Goal: Find specific page/section: Find specific page/section

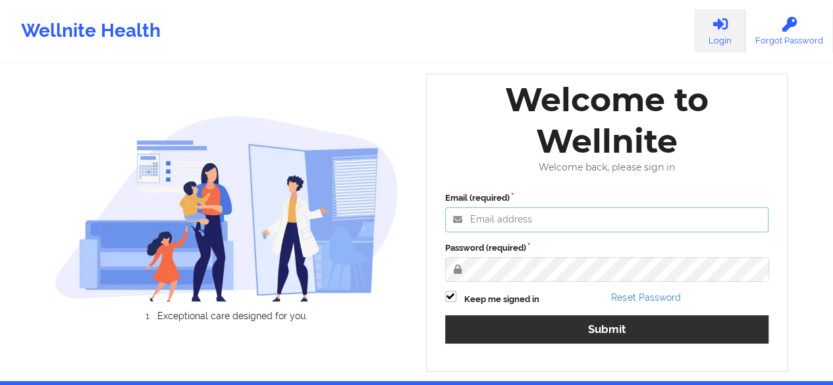
type input "[EMAIL_ADDRESS][PERSON_NAME][DOMAIN_NAME]"
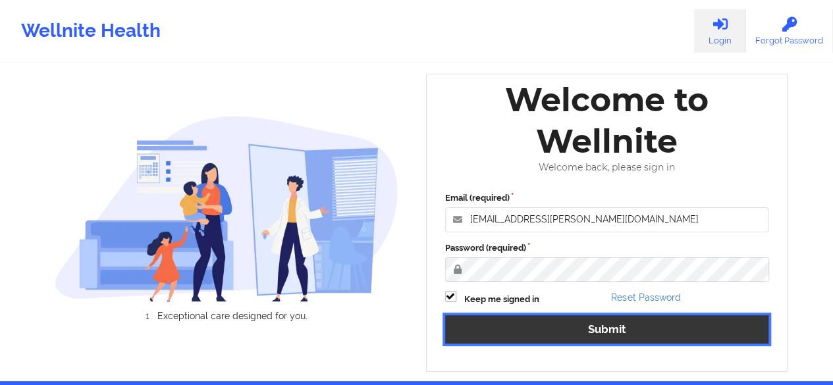
click at [611, 325] on button "Submit" at bounding box center [607, 330] width 324 height 28
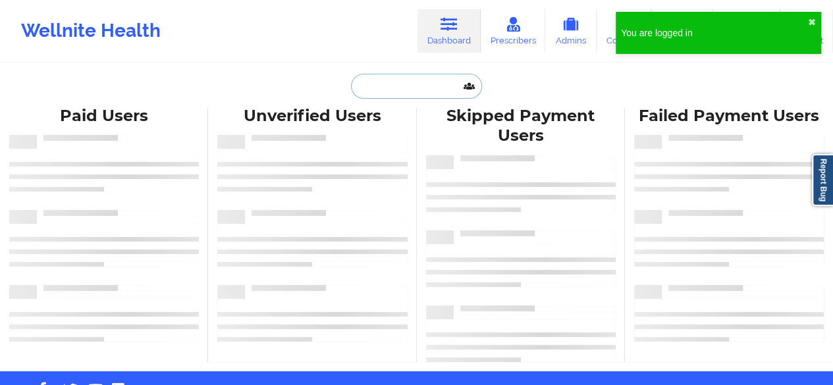
click at [391, 91] on input "text" at bounding box center [416, 86] width 130 height 25
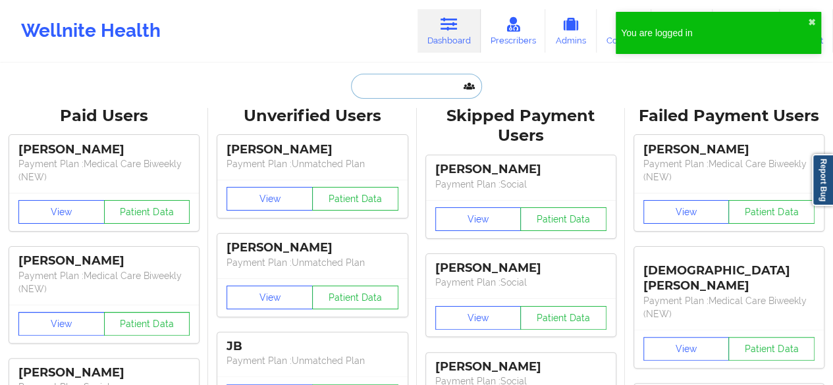
paste input "Affiniti [PERSON_NAME]"
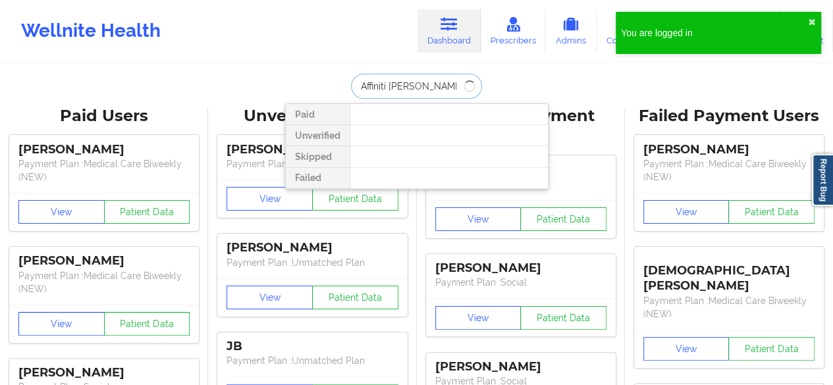
type input "Affiniti [PERSON_NAME]"
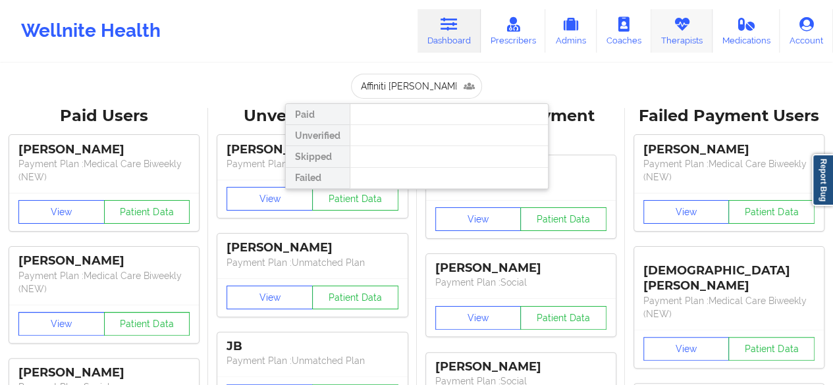
click at [669, 38] on link "Therapists" at bounding box center [682, 30] width 61 height 43
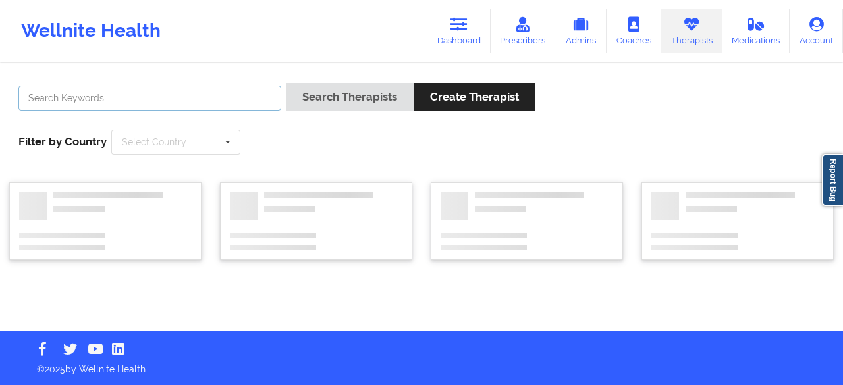
click at [258, 99] on input "text" at bounding box center [149, 98] width 263 height 25
paste input "Affiniti [PERSON_NAME]"
click at [286, 83] on button "Search Therapists" at bounding box center [350, 97] width 128 height 28
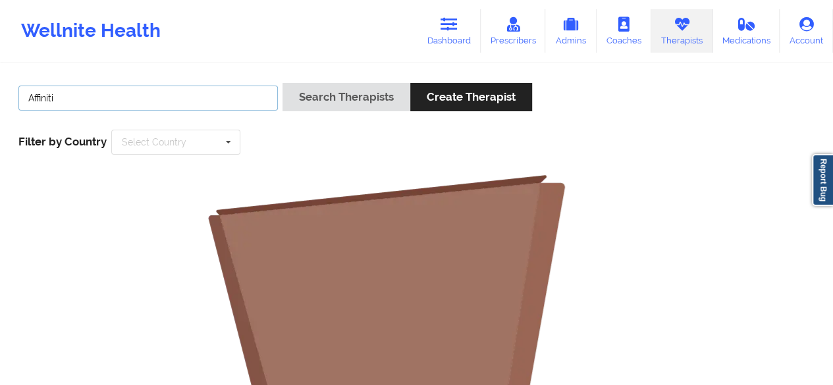
click at [283, 83] on button "Search Therapists" at bounding box center [347, 97] width 128 height 28
type input "Affiniti"
click at [283, 83] on button "Search Therapists" at bounding box center [347, 97] width 128 height 28
click at [536, 47] on link "Prescribers" at bounding box center [513, 30] width 65 height 43
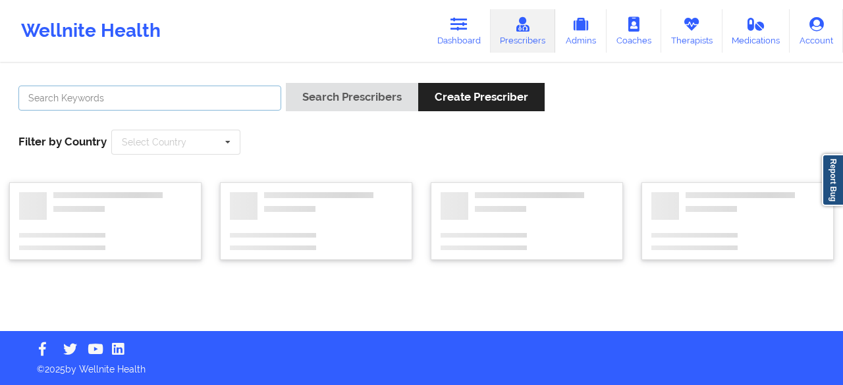
click at [82, 88] on input "text" at bounding box center [149, 98] width 263 height 25
paste input "Affiniti [PERSON_NAME]"
click at [286, 83] on button "Search Prescribers" at bounding box center [352, 97] width 132 height 28
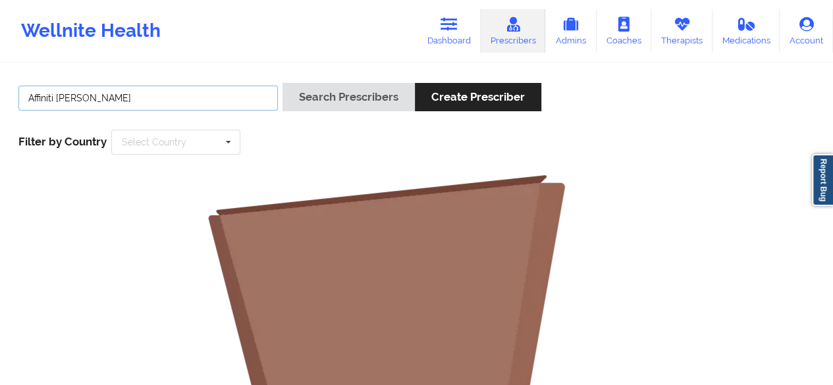
click at [283, 83] on button "Search Prescribers" at bounding box center [349, 97] width 132 height 28
type input "Affiniti"
click at [283, 83] on button "Search Prescribers" at bounding box center [349, 97] width 132 height 28
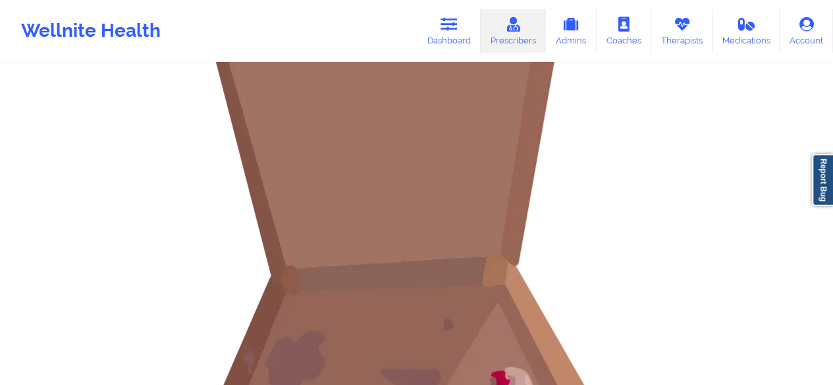
scroll to position [198, 0]
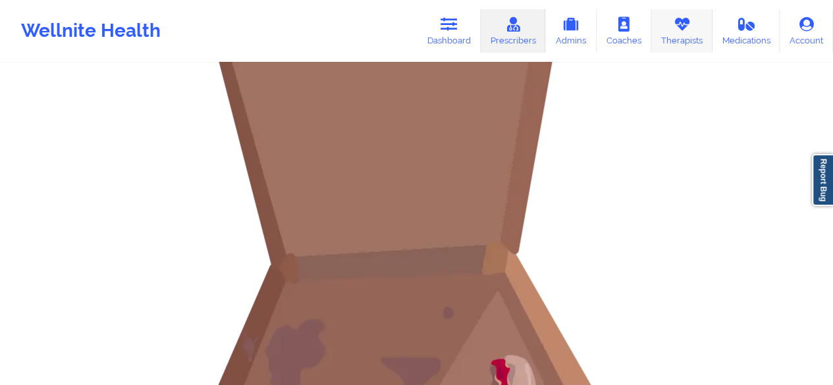
click at [696, 40] on link "Therapists" at bounding box center [682, 30] width 61 height 43
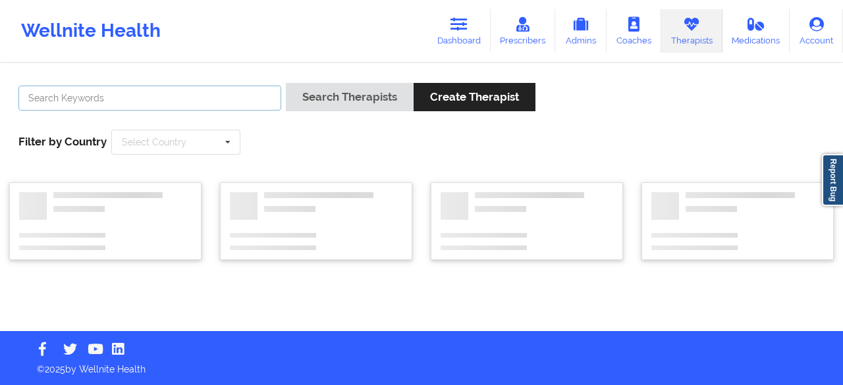
click at [190, 100] on input "text" at bounding box center [149, 98] width 263 height 25
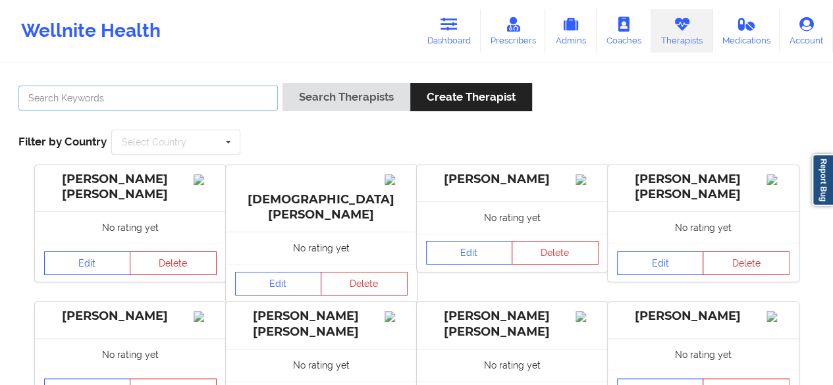
paste input "Affiniti [PERSON_NAME]"
click at [283, 83] on button "Search Therapists" at bounding box center [347, 97] width 128 height 28
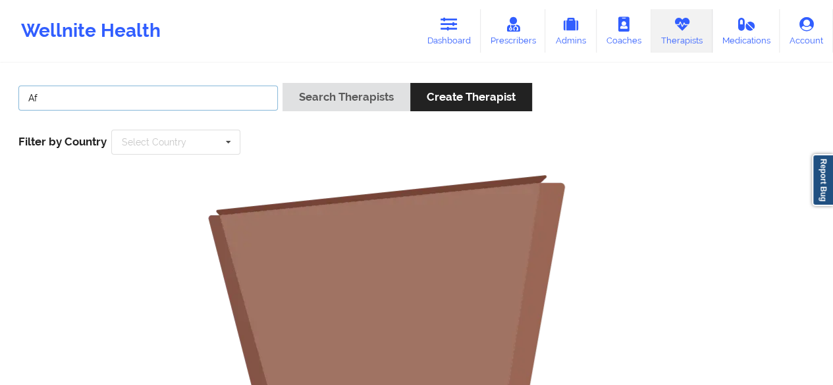
type input "A"
type input "[PERSON_NAME]"
click at [283, 83] on button "Search Therapists" at bounding box center [347, 97] width 128 height 28
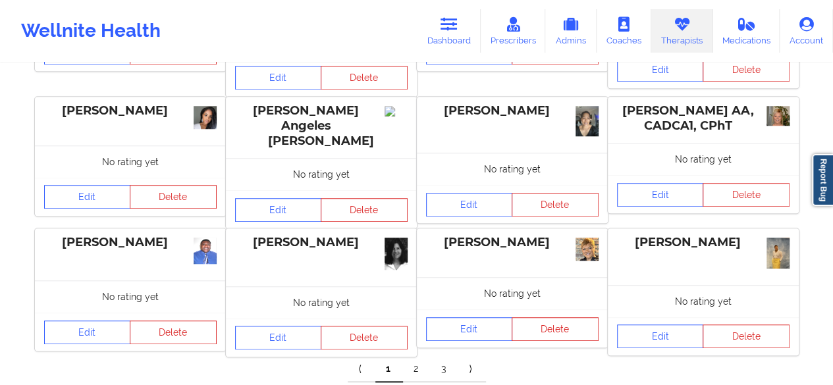
scroll to position [513, 0]
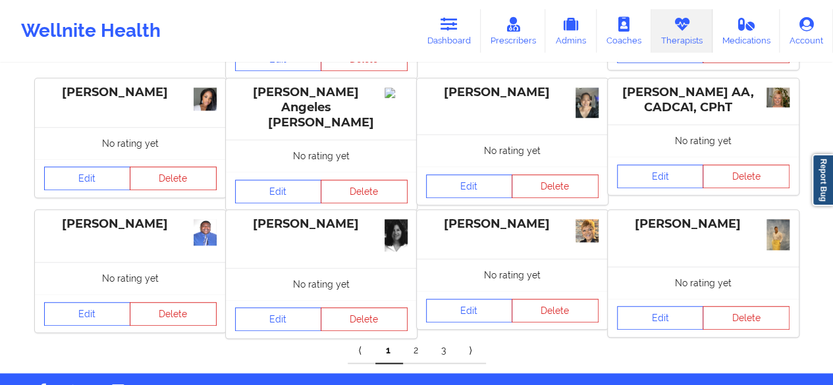
click at [414, 338] on link "2" at bounding box center [417, 351] width 28 height 26
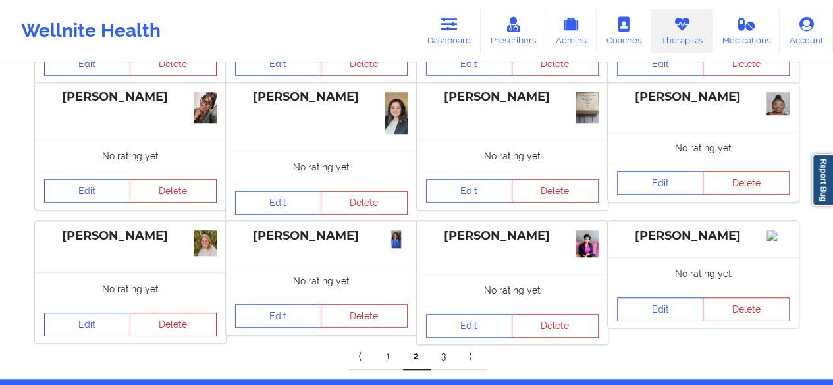
scroll to position [461, 0]
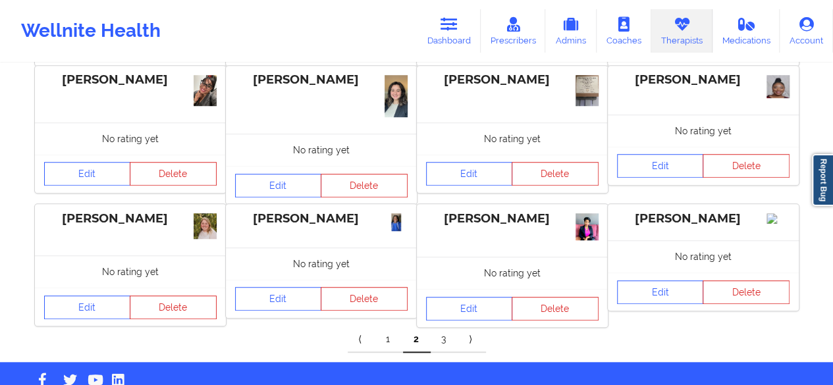
click at [443, 349] on link "3" at bounding box center [445, 340] width 28 height 26
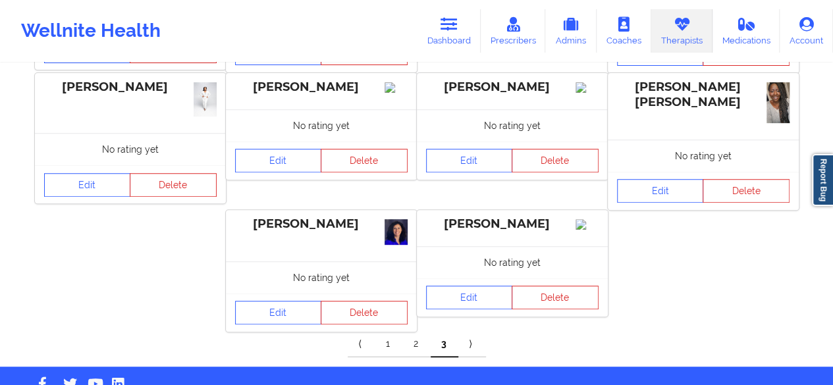
scroll to position [184, 0]
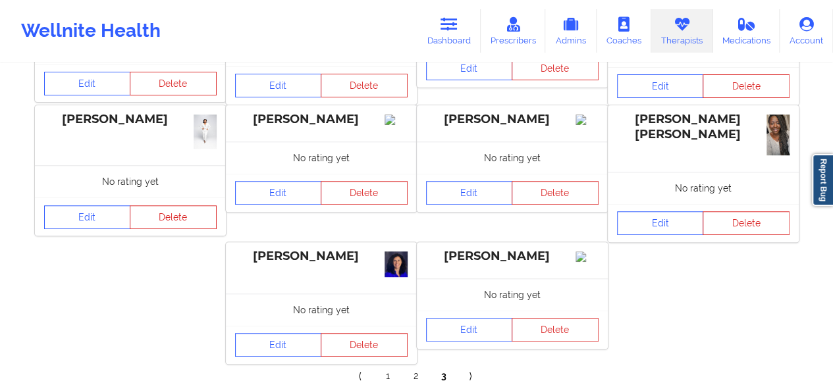
click at [389, 371] on link "1" at bounding box center [390, 377] width 28 height 26
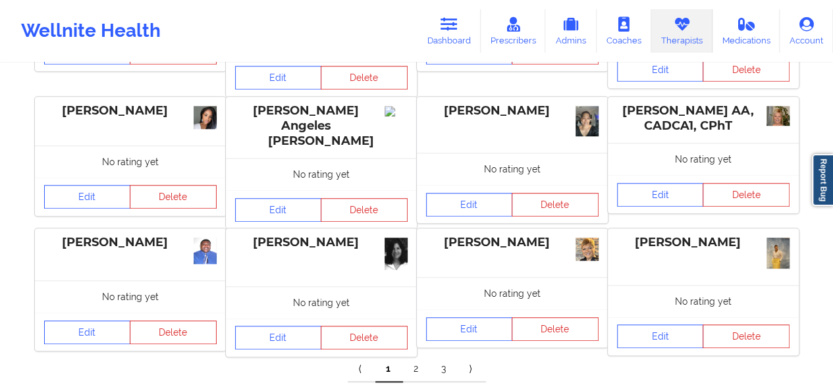
scroll to position [513, 0]
